Goal: Transaction & Acquisition: Purchase product/service

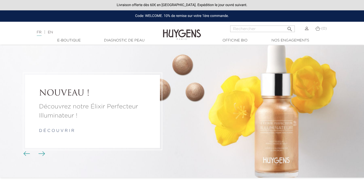
click at [53, 32] on link "EN" at bounding box center [50, 33] width 5 height 4
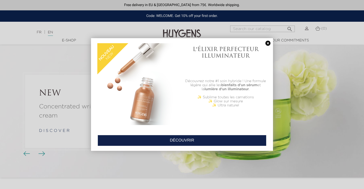
click at [267, 43] on link at bounding box center [267, 43] width 7 height 5
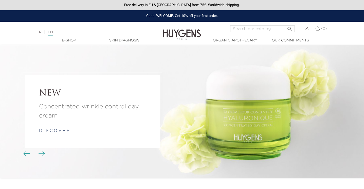
click at [121, 40] on link "Skin Diagnosis" at bounding box center [124, 40] width 51 height 5
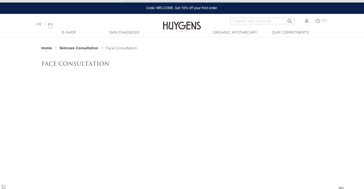
scroll to position [6, 0]
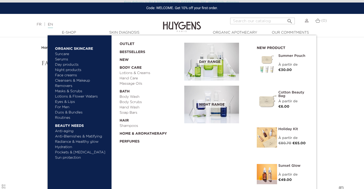
click at [65, 60] on link "Serums" at bounding box center [81, 59] width 53 height 5
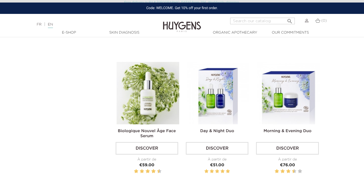
scroll to position [399, 0]
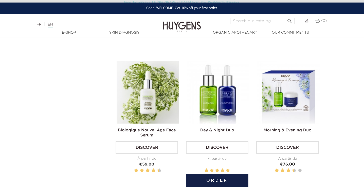
click at [210, 110] on img at bounding box center [218, 92] width 63 height 63
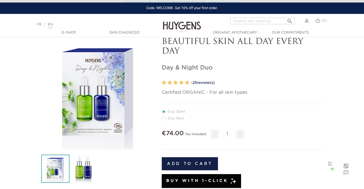
scroll to position [28, 0]
click at [164, 120] on label41"] "Duo 15ml" at bounding box center [176, 119] width 28 height 4
radio input "true"
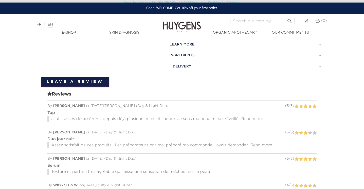
scroll to position [398, 0]
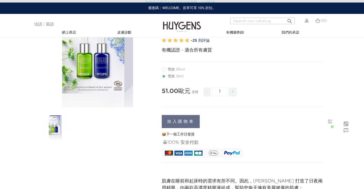
scroll to position [70, 0]
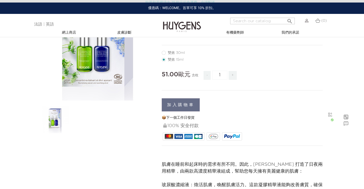
click at [165, 53] on label40"] "雙效 30ml" at bounding box center [176, 53] width 29 height 4
radio input "true"
